Goal: Information Seeking & Learning: Learn about a topic

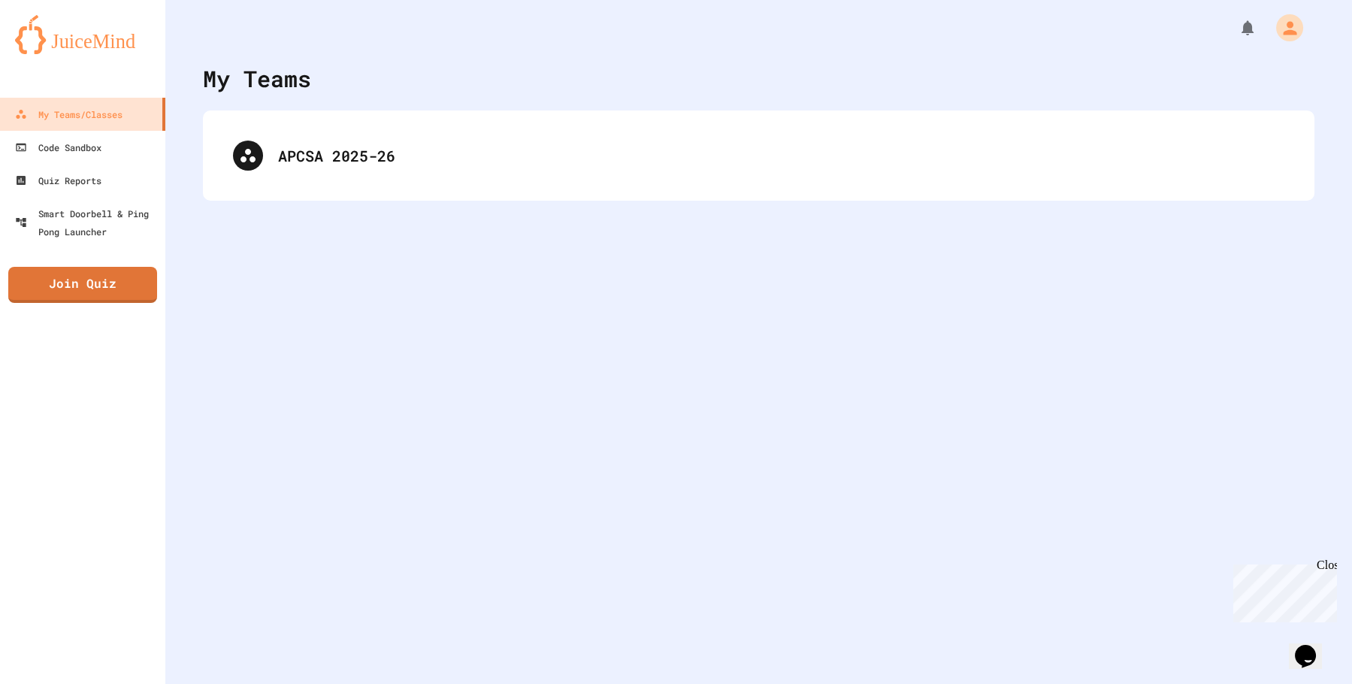
click at [473, 147] on div "APCSA 2025-26" at bounding box center [781, 155] width 1006 height 23
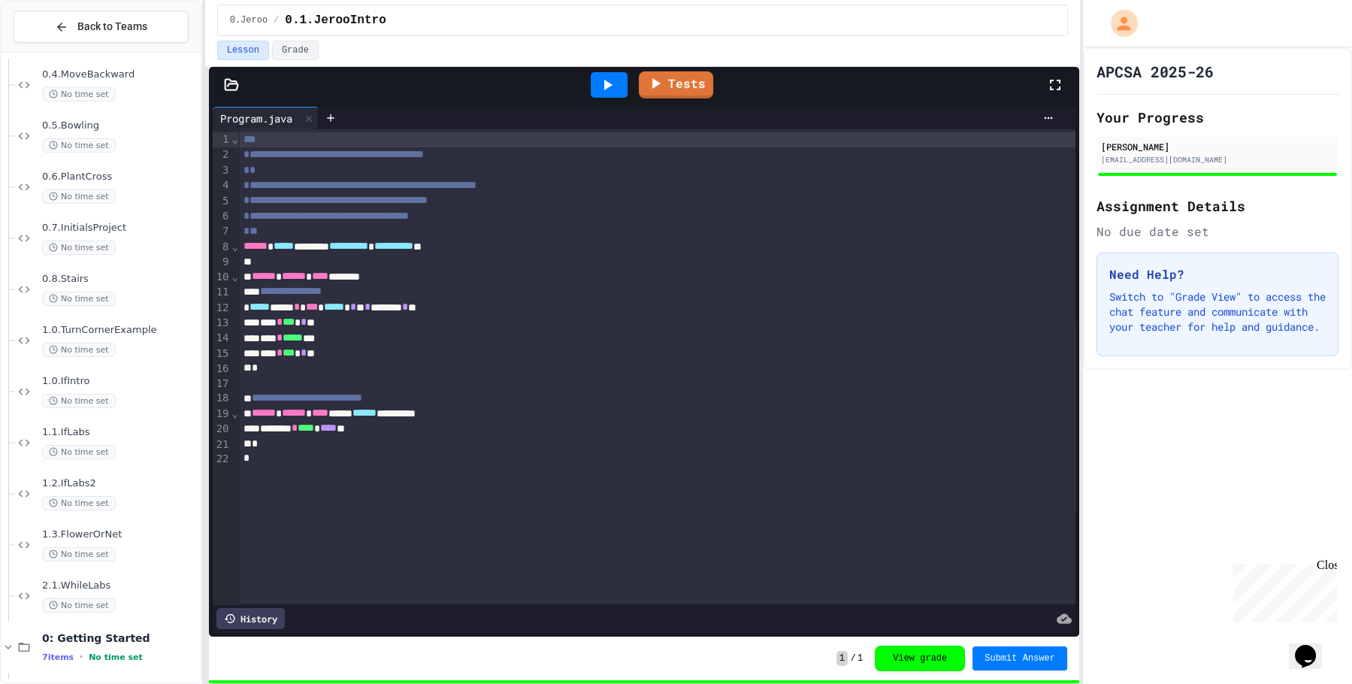
scroll to position [329, 0]
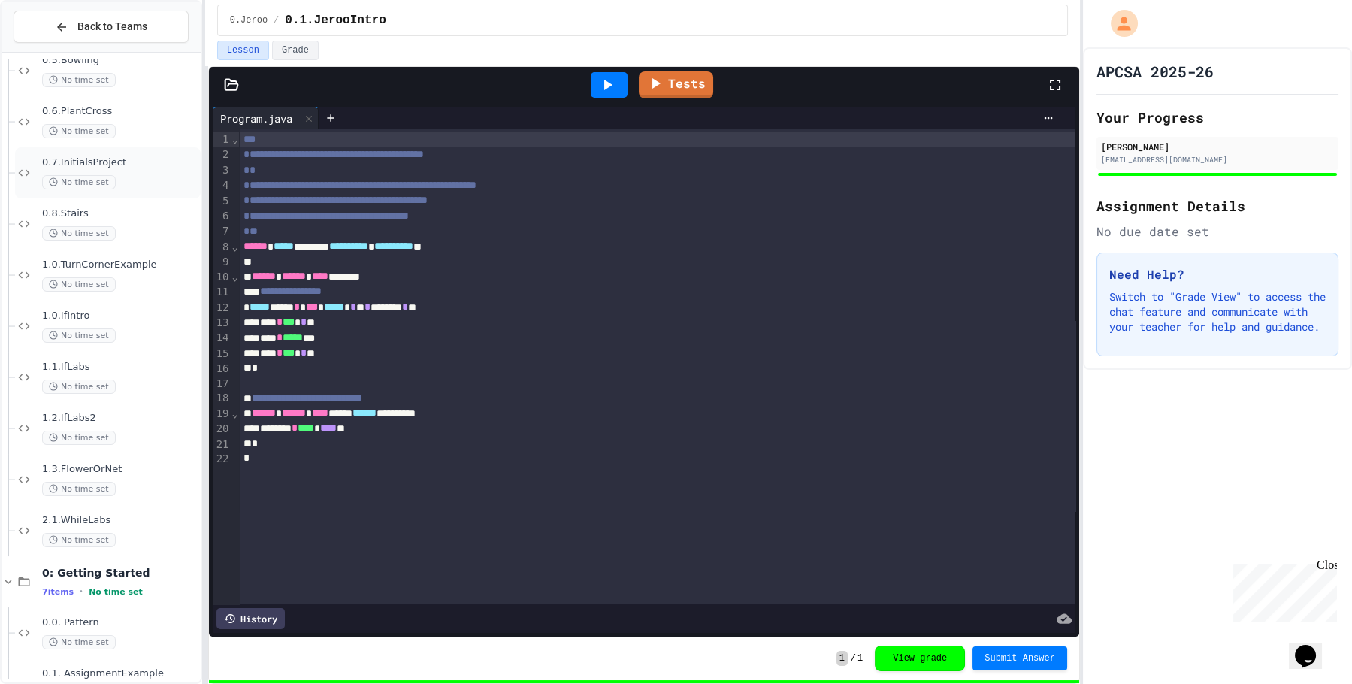
click at [130, 166] on span "0.7.InitialsProject" at bounding box center [120, 162] width 156 height 13
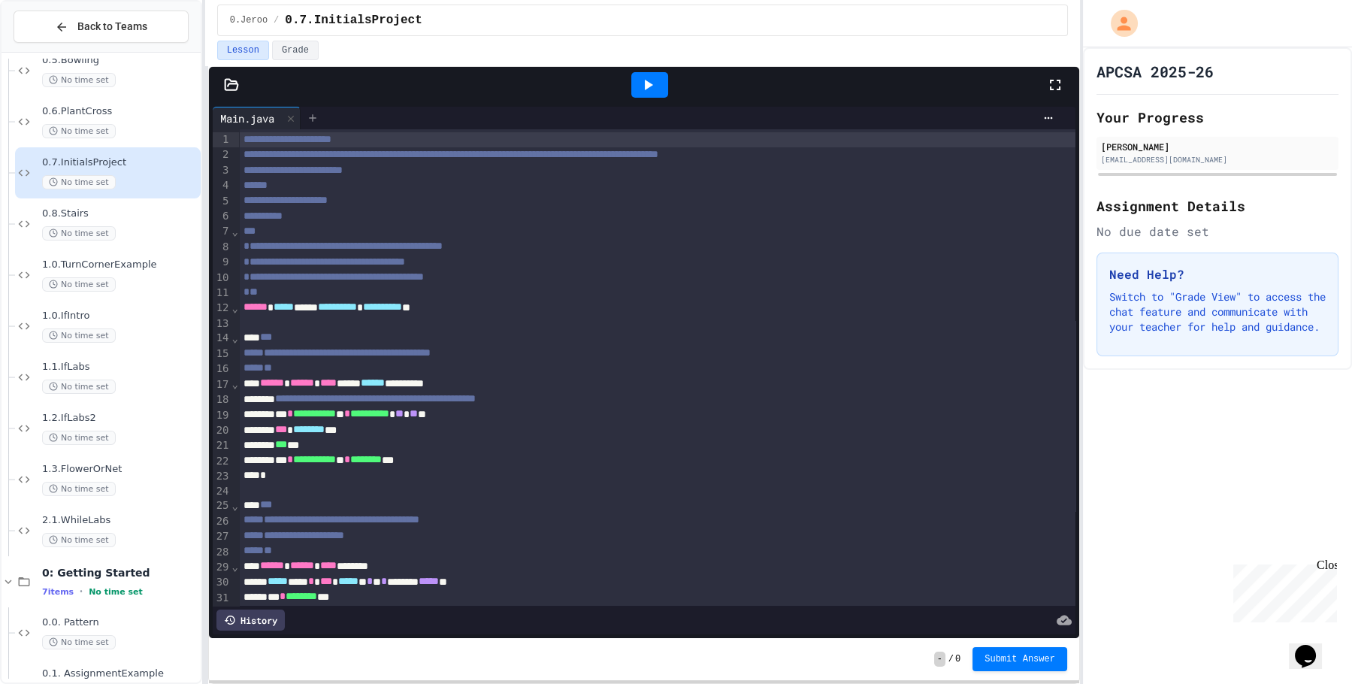
click at [313, 119] on icon at bounding box center [313, 118] width 12 height 12
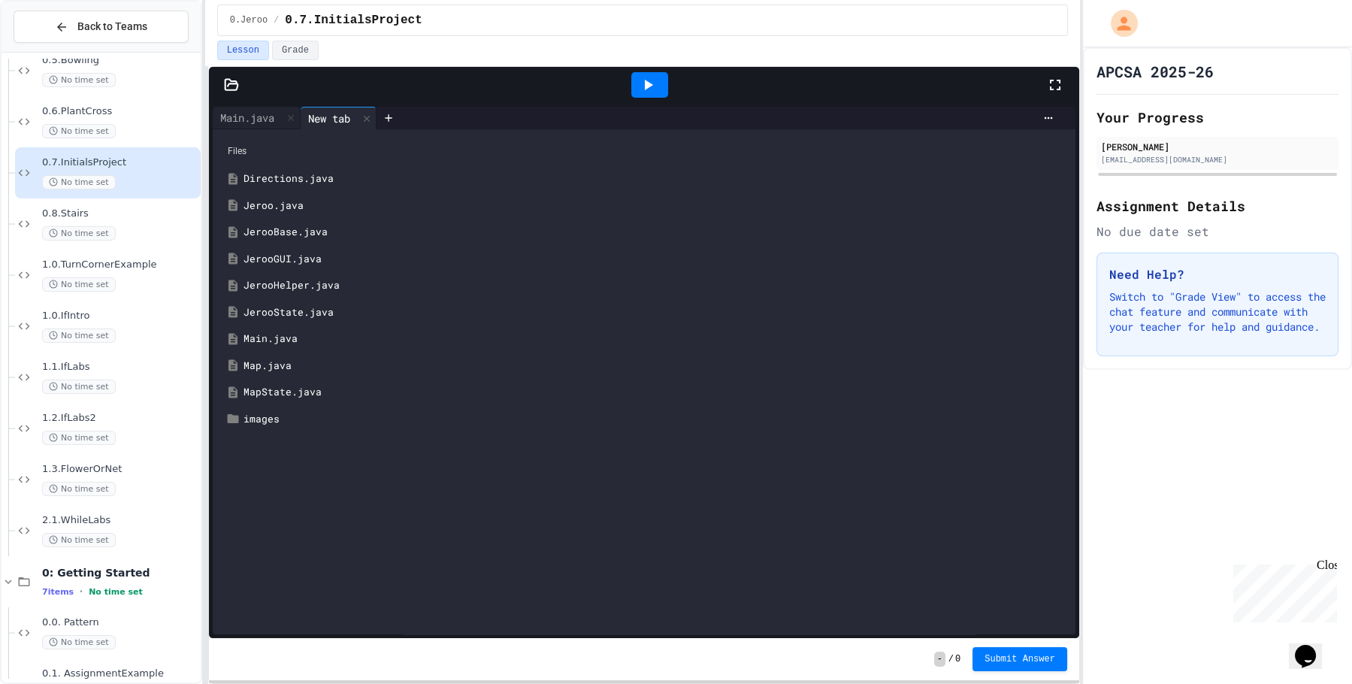
click at [271, 206] on div "Jeroo.java" at bounding box center [654, 205] width 823 height 15
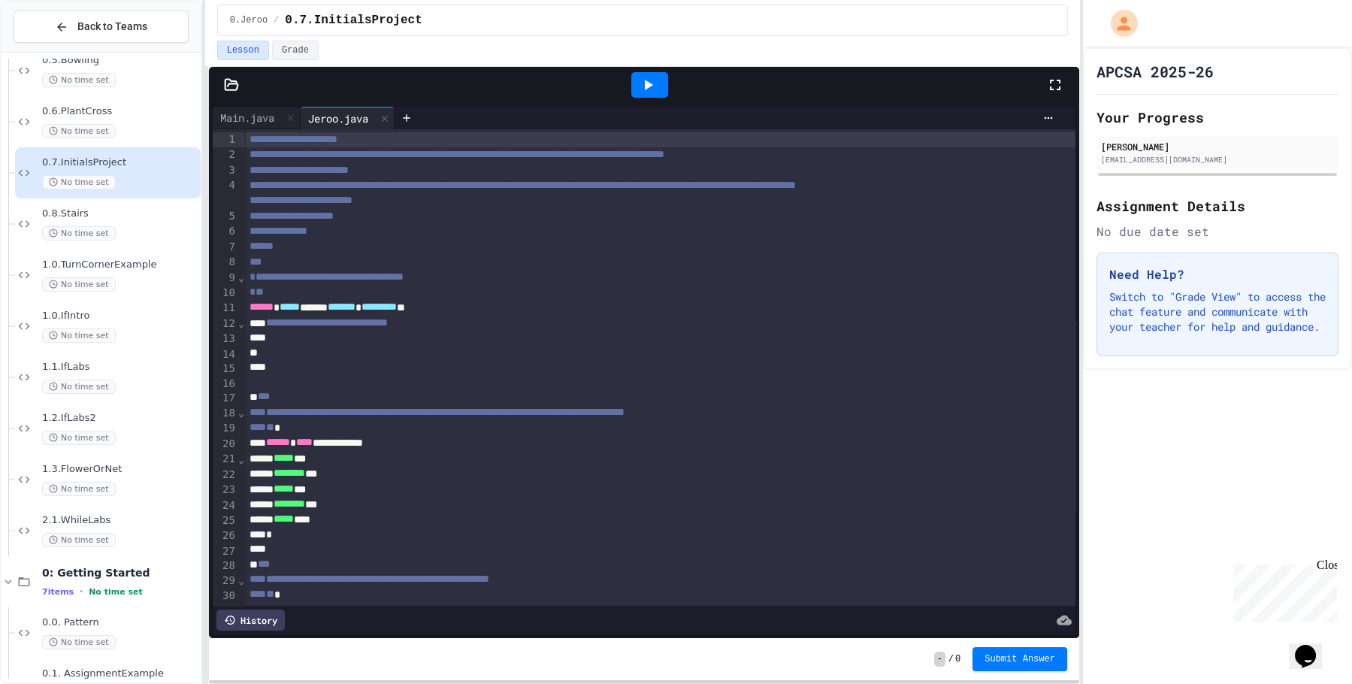
click at [654, 91] on icon at bounding box center [648, 85] width 18 height 18
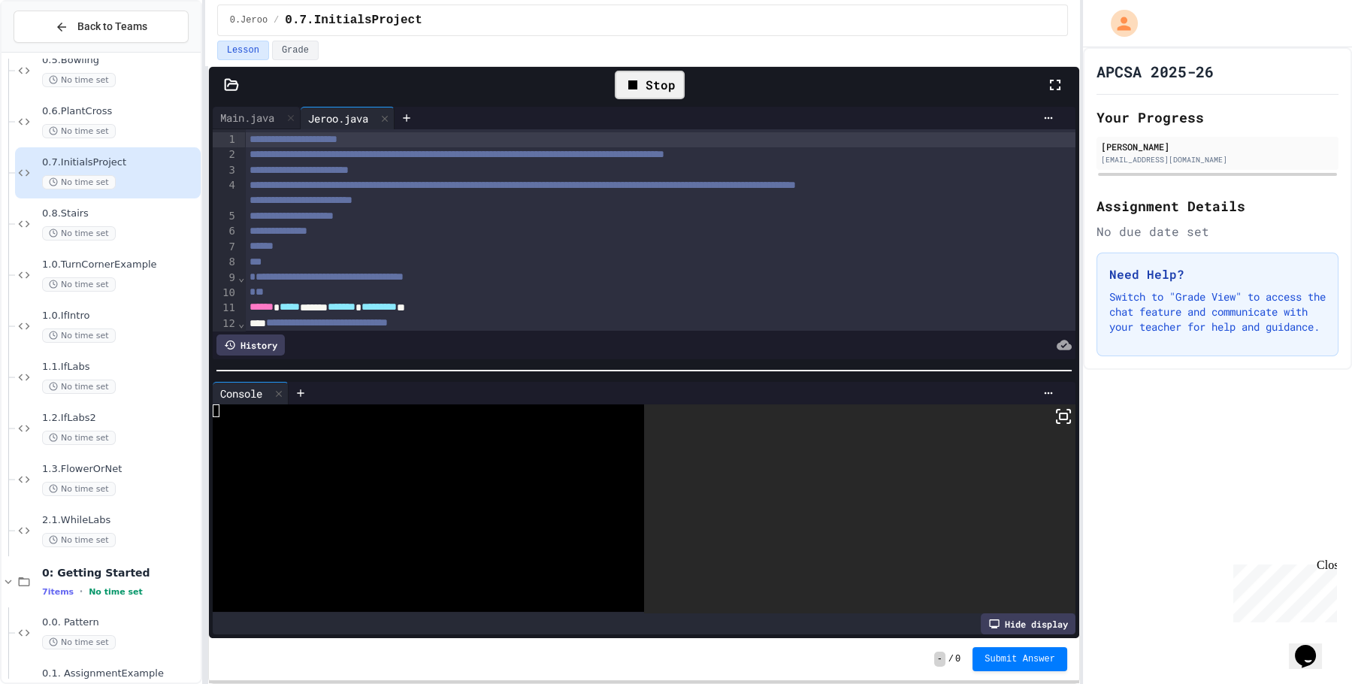
click at [966, 499] on div at bounding box center [859, 508] width 431 height 209
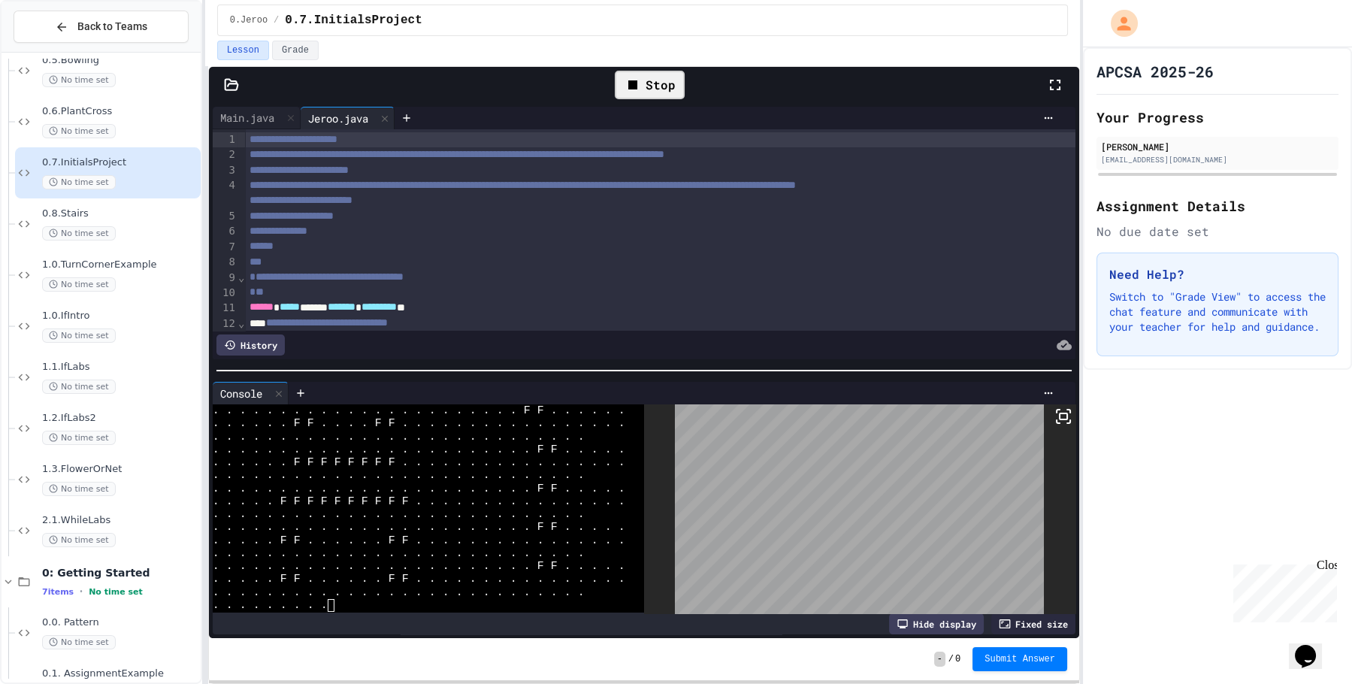
click at [848, 513] on body "**********" at bounding box center [676, 342] width 1352 height 684
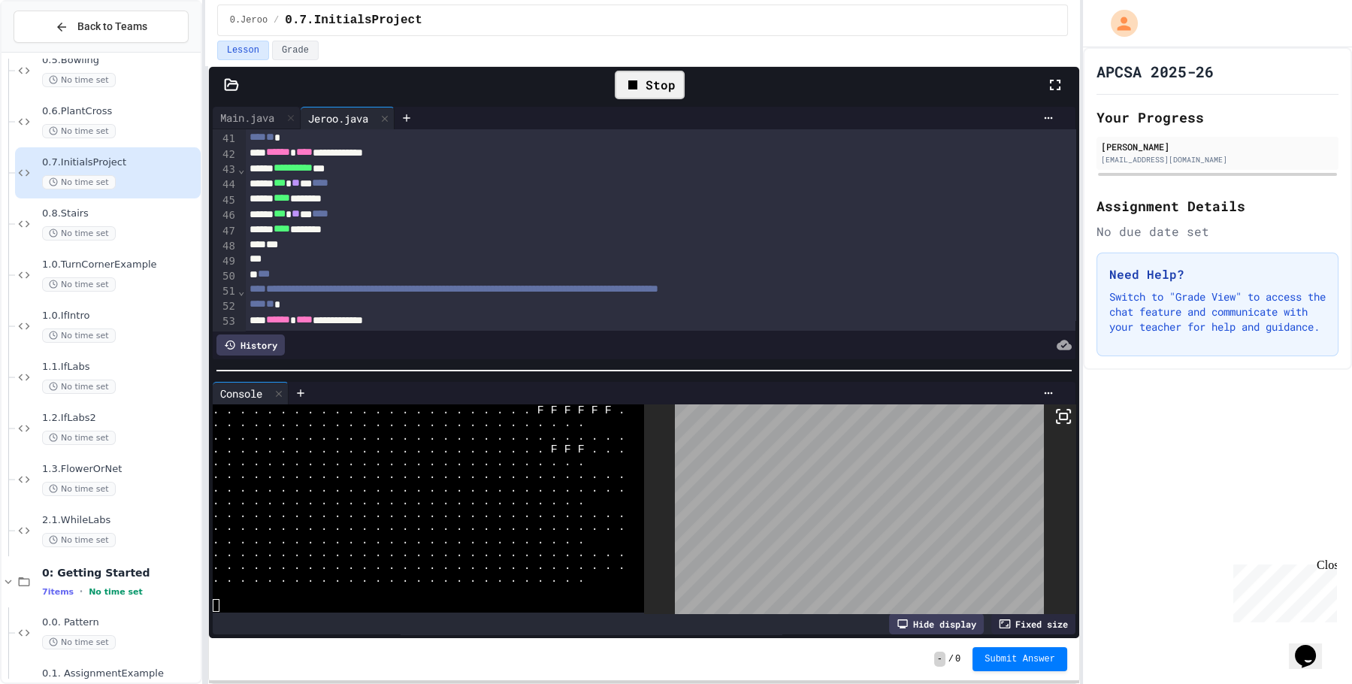
scroll to position [649, 0]
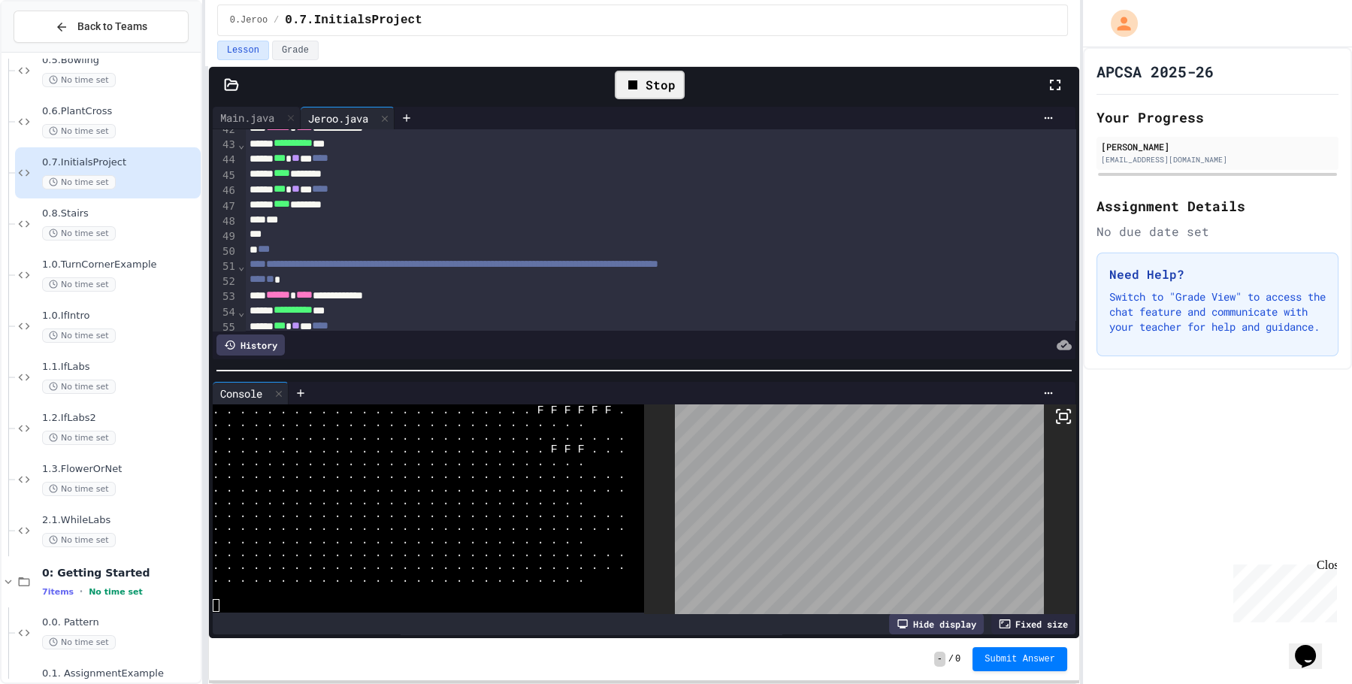
click at [401, 197] on div "*** * ** ** ****" at bounding box center [660, 189] width 830 height 15
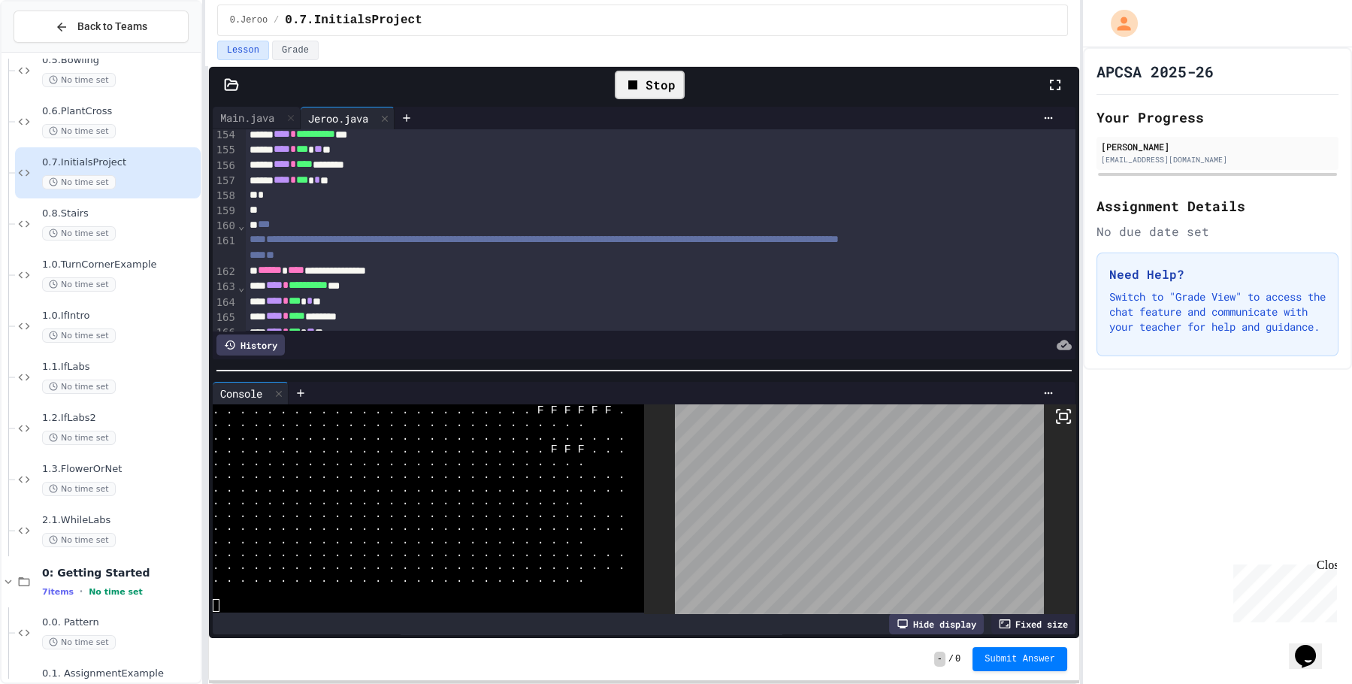
scroll to position [2372, 0]
